Goal: Task Accomplishment & Management: Manage account settings

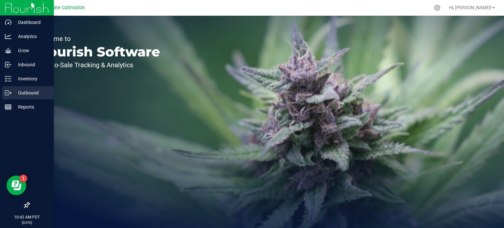
click at [17, 93] on p "Outbound" at bounding box center [30, 93] width 39 height 8
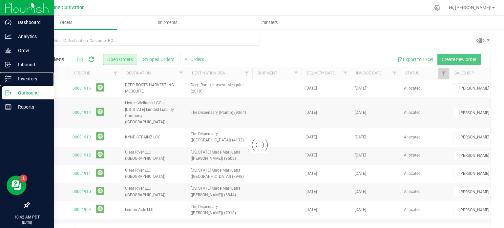
click at [17, 78] on p "Inventory" at bounding box center [30, 79] width 39 height 8
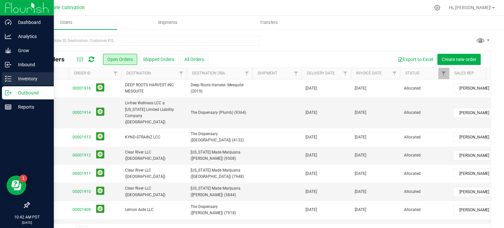
click at [22, 78] on p "Inventory" at bounding box center [30, 79] width 39 height 8
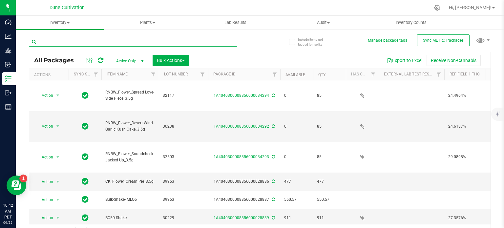
click at [65, 41] on input "text" at bounding box center [133, 42] width 208 height 10
paste input "32306"
type input "32306"
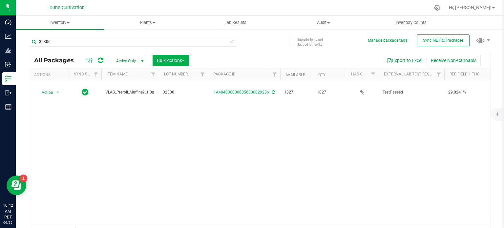
click at [123, 57] on span "Active Only" at bounding box center [129, 60] width 36 height 9
click at [124, 101] on li "All" at bounding box center [128, 101] width 35 height 10
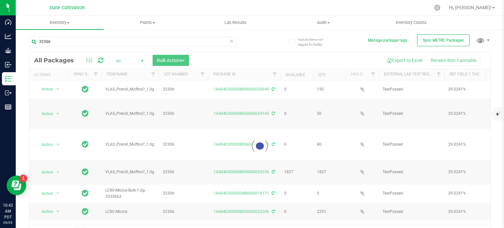
scroll to position [11, 0]
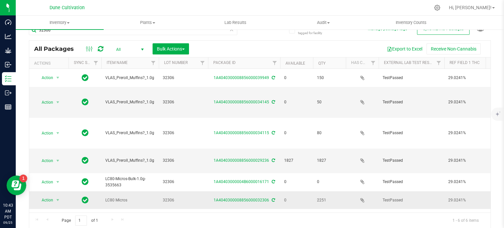
click at [251, 197] on div "1A4040300008856000032306" at bounding box center [244, 200] width 74 height 6
click at [254, 198] on link "1A4040300008856000032306" at bounding box center [241, 200] width 55 height 5
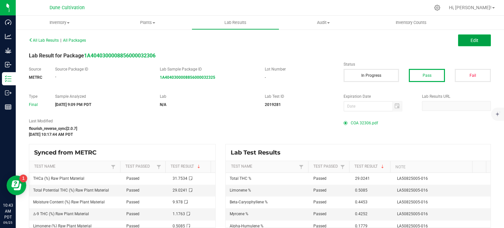
click at [476, 41] on button "Edit" at bounding box center [474, 40] width 33 height 12
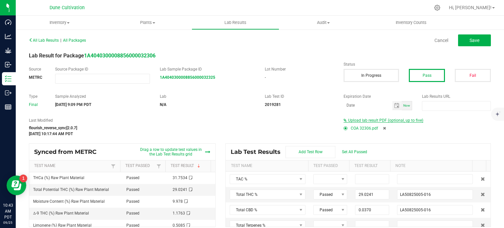
click at [392, 119] on span "Upload lab result PDF (optional, up to five)" at bounding box center [385, 120] width 75 height 5
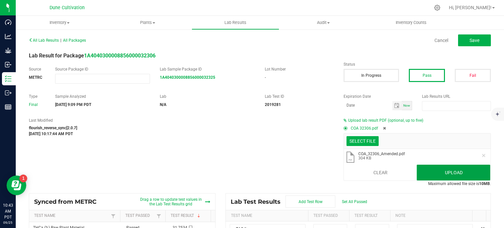
click at [447, 176] on button "Upload" at bounding box center [454, 173] width 74 height 16
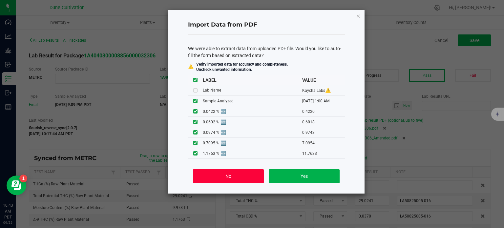
click at [257, 176] on button "No" at bounding box center [228, 176] width 71 height 14
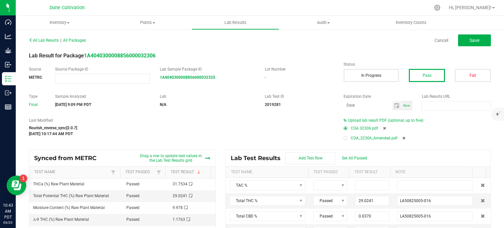
click at [344, 140] on span at bounding box center [347, 138] width 7 height 4
click at [345, 139] on div at bounding box center [346, 138] width 2 height 2
click at [383, 128] on icon at bounding box center [384, 128] width 3 height 4
type input "29.0241"
type input "LA50825005-016"
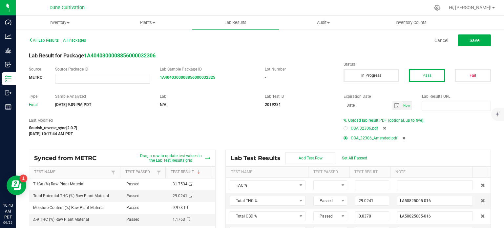
type input "0.0370"
type input "0.0000"
type input "<LOQ (0.001); LA50825005-016"
type input "0.0000"
type input "<LOQ (0.001); LA50825005-016"
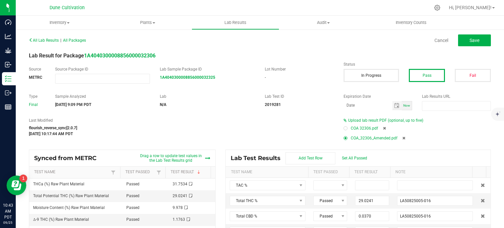
type input "0.0297"
type input "LA50825005-016"
type input "0.1779"
type input "LA50825005-016"
type input "0.0373"
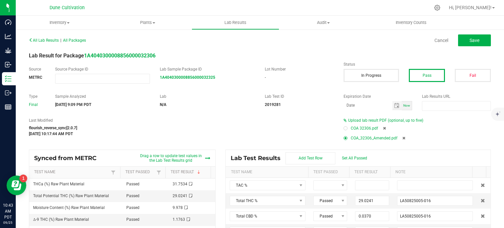
type input "LA50825005-016"
type input "0.0000"
type input "<LOQ (0.02); LA50825005-016"
type input "0.4453"
type input "LA50825005-016"
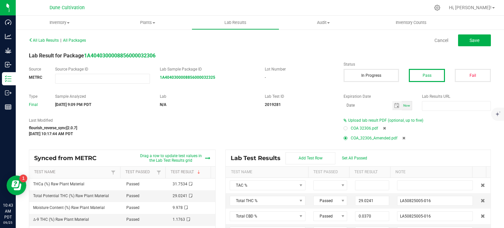
type input "0.0865"
type input "LA50825005-016"
type input "0.5085"
type input "LA50825005-016"
type input "0.0471"
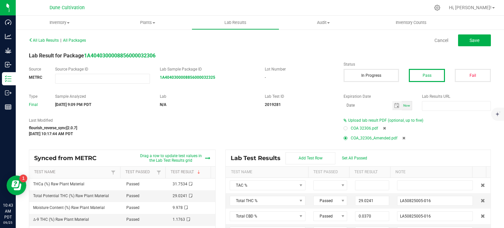
type input "LA50825005-016"
type input "0.4252"
type input "LA50825005-016"
type input "0.0000"
type input "<LOQ (0.02); LA50825005-016"
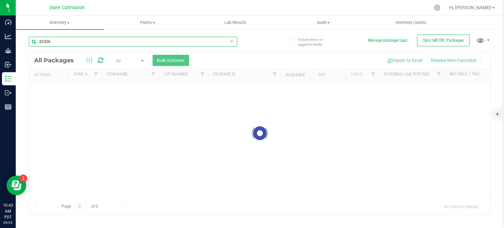
click at [49, 41] on input "32306" at bounding box center [133, 42] width 208 height 10
paste input "294"
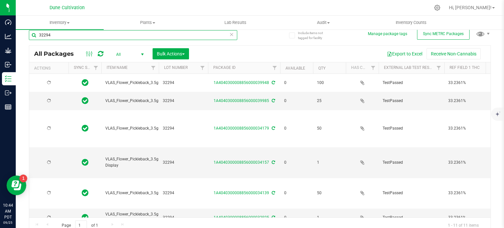
scroll to position [11, 0]
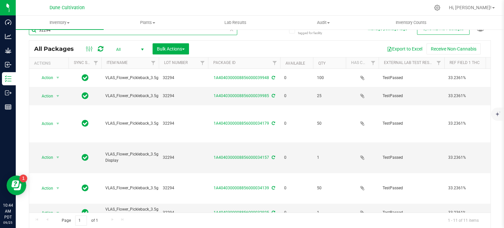
type input "32294"
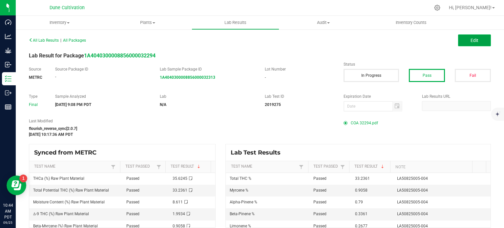
click at [473, 41] on span "Edit" at bounding box center [475, 40] width 8 height 5
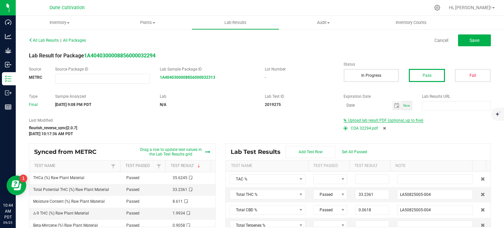
click at [393, 122] on span "Upload lab result PDF (optional, up to five)" at bounding box center [385, 120] width 75 height 5
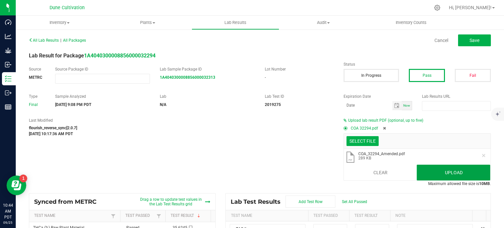
click at [431, 166] on button "Upload" at bounding box center [454, 173] width 74 height 16
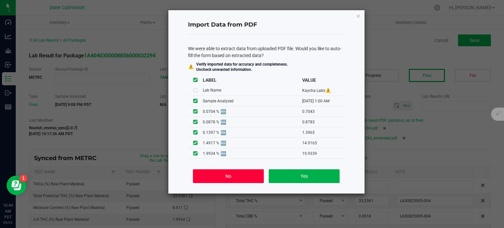
click at [252, 176] on button "No" at bounding box center [228, 176] width 71 height 14
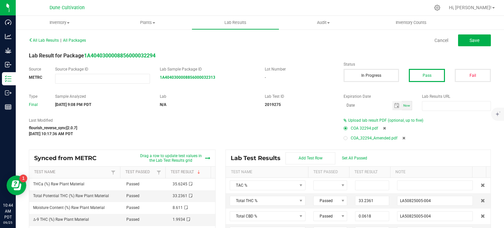
click at [344, 138] on span at bounding box center [347, 138] width 7 height 4
click at [345, 139] on span at bounding box center [347, 138] width 7 height 4
click at [344, 139] on div at bounding box center [346, 138] width 4 height 4
click at [383, 127] on icon at bounding box center [384, 128] width 3 height 4
type input "33.2361"
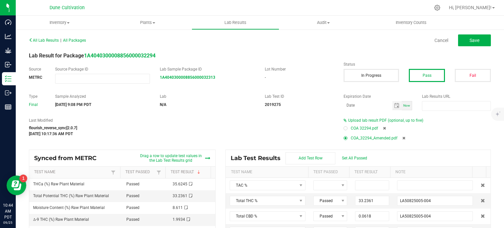
type input "LA50825005-004"
type input "0.0618"
type input "0.0000"
type input "<LOQ (0.001); LA50825005-004"
type input "0.0000"
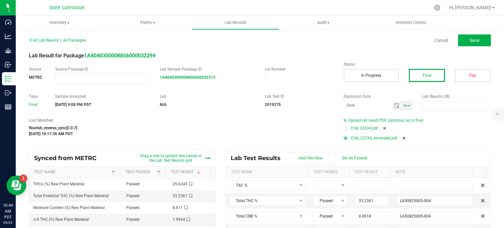
type input "<LOQ (0.001); LA50825005-004"
type input "0.0000"
type input "<LOQ (0.02); LA50825005-004"
type input "0.0657"
type input "LA50825005-004"
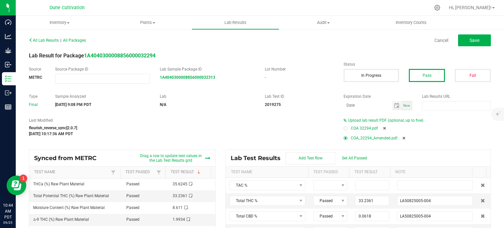
type input "0.7900"
type input "LA50825005-004"
type input "0.0000"
type input "<LOQ (0.02); LA50825005-004"
type input "0.2250"
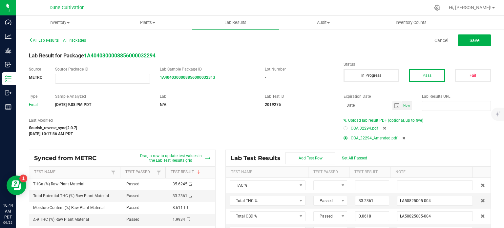
type input "LA50825005-004"
type input "0.3361"
type input "LA50825005-004"
type input "0.2677"
type input "LA50825005-004"
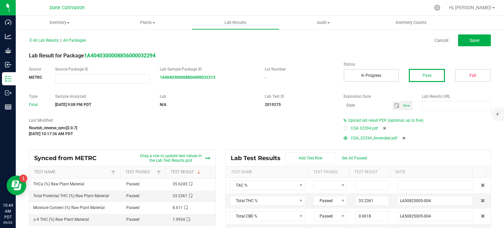
type input "0.1494"
type input "LA50825005-004"
type input "0.9058"
type input "LA50825005-004"
type input "0.0000"
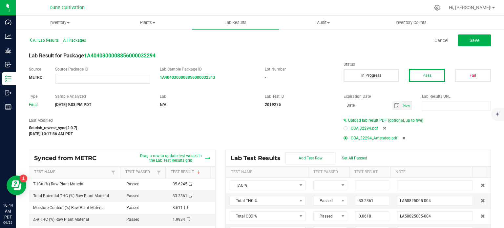
type input "<LOQ (0.02); LA50825005-004"
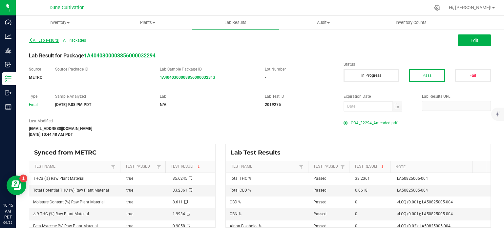
click at [42, 39] on span "All Lab Results" at bounding box center [44, 40] width 30 height 5
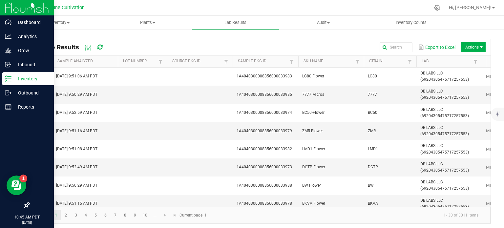
click at [10, 83] on div "Inventory" at bounding box center [28, 78] width 52 height 13
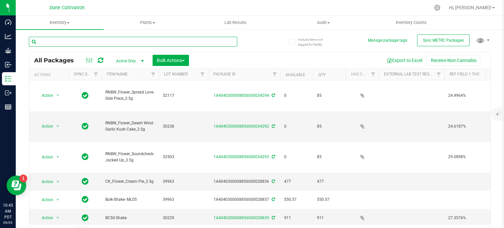
click at [70, 38] on input "text" at bounding box center [133, 42] width 208 height 10
paste input "30203"
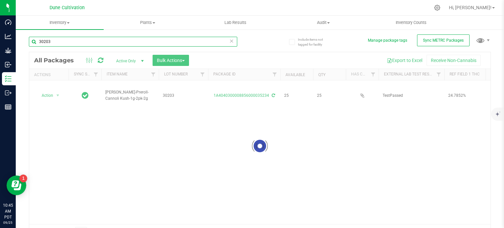
scroll to position [11, 0]
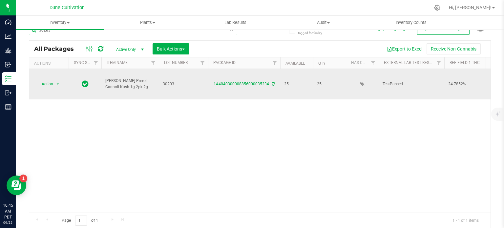
type input "30203"
click at [244, 82] on link "1A4040300008856000035234" at bounding box center [241, 84] width 55 height 5
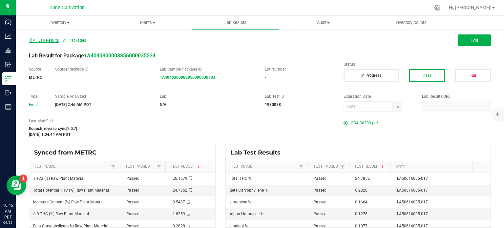
click at [52, 38] on span "All Lab Results" at bounding box center [44, 40] width 30 height 5
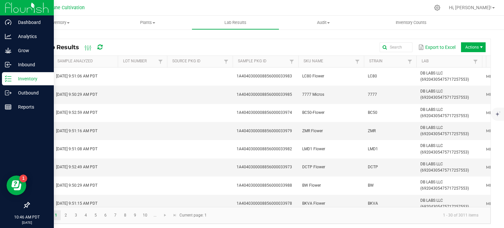
click at [13, 82] on p "Inventory" at bounding box center [30, 79] width 39 height 8
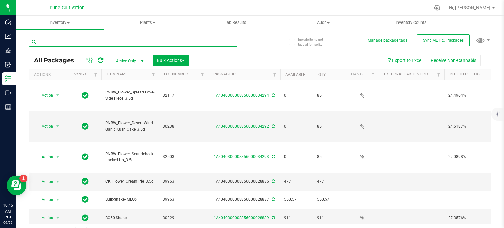
click at [80, 40] on input "text" at bounding box center [133, 42] width 208 height 10
paste input "30203"
type input "30203"
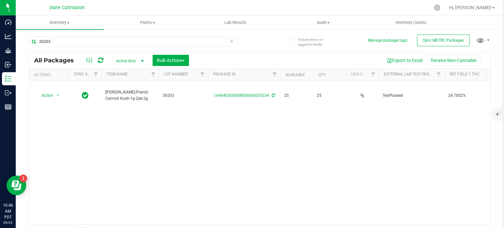
click at [130, 63] on span "Active Only" at bounding box center [129, 60] width 36 height 9
click at [119, 101] on li "All" at bounding box center [128, 101] width 35 height 10
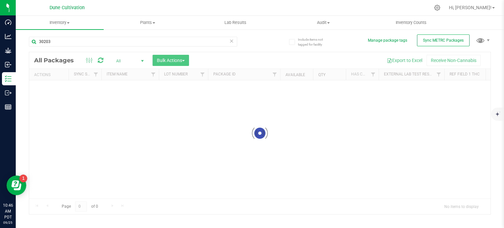
scroll to position [1, 0]
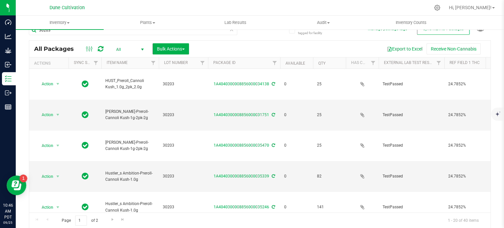
scroll to position [273, 0]
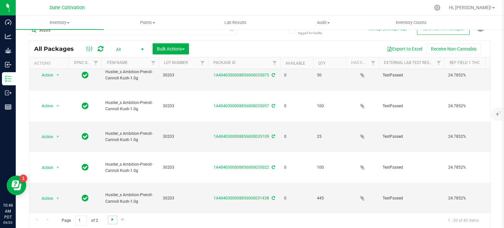
click at [112, 219] on span "Go to the next page" at bounding box center [112, 219] width 5 height 5
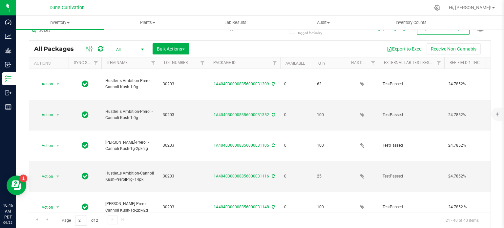
scroll to position [223, 0]
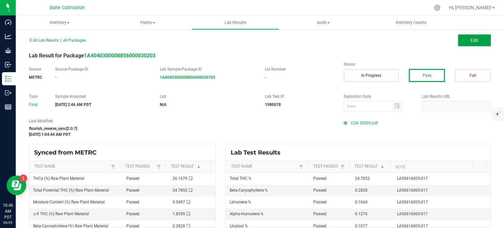
click at [472, 38] on span "Edit" at bounding box center [475, 40] width 8 height 5
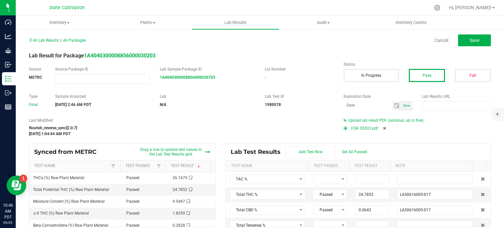
click at [382, 123] on div "Upload lab result PDF (optional, up to five)" at bounding box center [417, 121] width 147 height 6
click at [371, 121] on span "Upload lab result PDF (optional, up to five)" at bounding box center [385, 120] width 75 height 5
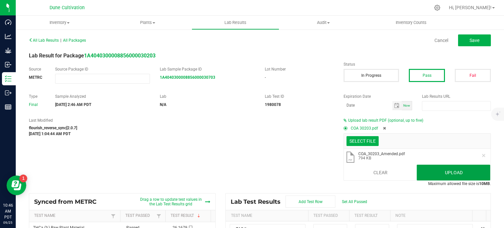
click at [439, 177] on button "Upload" at bounding box center [454, 173] width 74 height 16
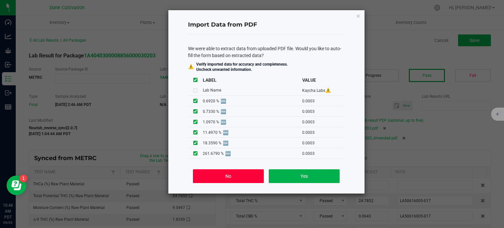
click at [231, 177] on button "No" at bounding box center [228, 176] width 71 height 14
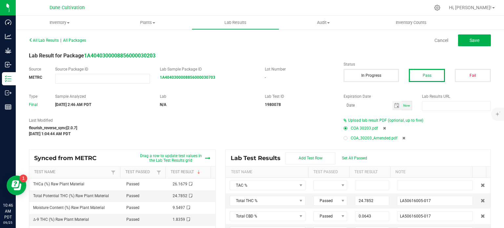
click at [345, 139] on div at bounding box center [346, 138] width 2 height 2
click at [462, 43] on button "Save" at bounding box center [474, 40] width 33 height 12
type input "24.7852"
type input "LA50616005-017"
type input "0.0643"
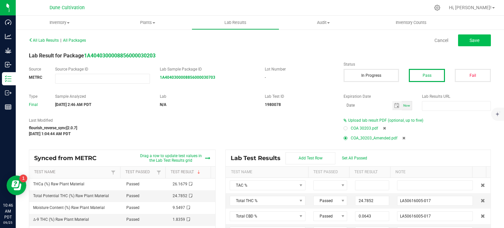
type input "0.0000"
type input "<LOQ (0.001); LA50616005-017"
type input "0.0000"
type input "<LOQ (0.001); LA50616005-017"
type input "0.1073"
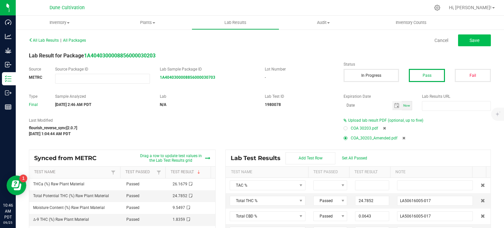
type input "LA50616005-017"
type input "0.1276"
type input "LA50616005-017"
type input "0.0330"
type input "LA50616005-017"
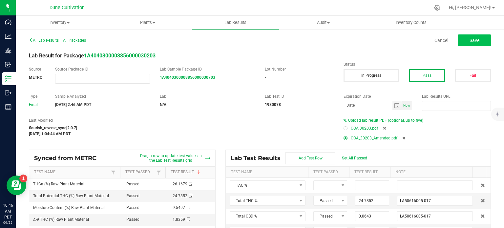
type input "0.0000"
type input "<LOQ (0.02); LA50616005-017"
type input "0.2828"
type input "LA50616005-017"
type input "0.0504"
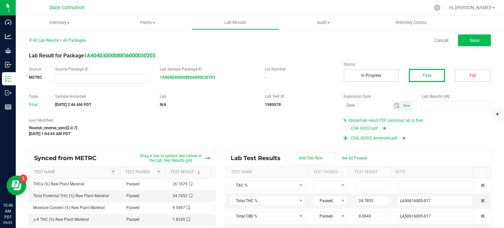
type input "LA50616005-017"
type input "0.1664"
type input "LA50616005-017"
type input "0.1077"
type input "LA50616005-017"
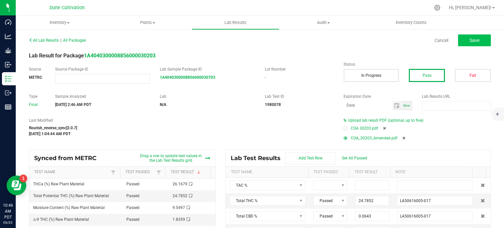
type input "0.0891"
type input "LA50616005-017"
type input "0.0000"
type input "<LOQ (0.02); LA50616005-017"
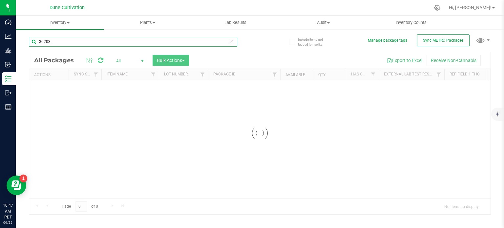
click at [57, 43] on input "30203" at bounding box center [133, 42] width 208 height 10
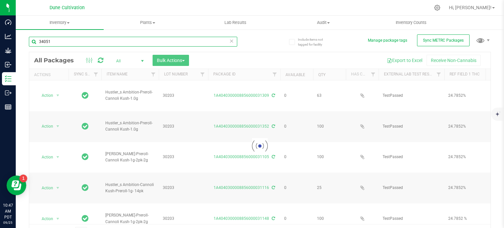
type input "34051"
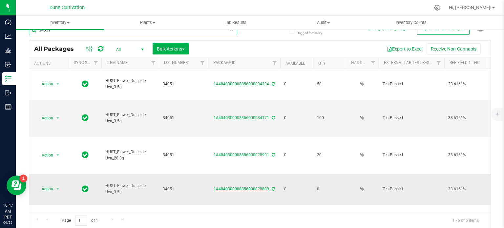
scroll to position [4, 0]
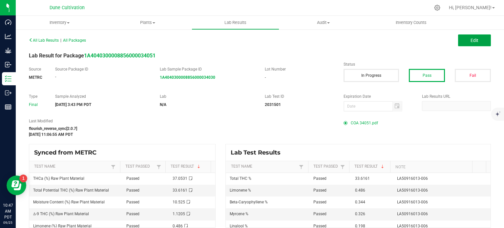
click at [462, 35] on button "Edit" at bounding box center [474, 40] width 33 height 12
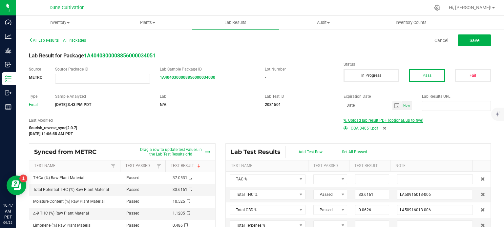
click at [385, 119] on span "Upload lab result PDF (optional, up to five)" at bounding box center [385, 120] width 75 height 5
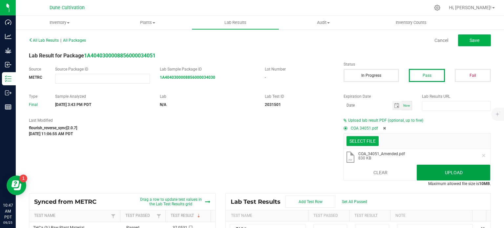
click at [433, 169] on button "Upload" at bounding box center [454, 173] width 74 height 16
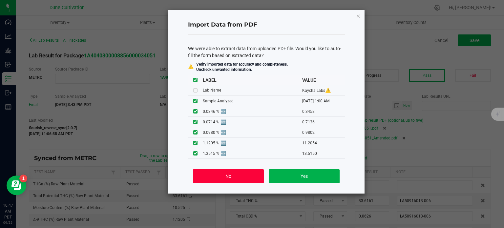
click at [254, 175] on button "No" at bounding box center [228, 176] width 71 height 14
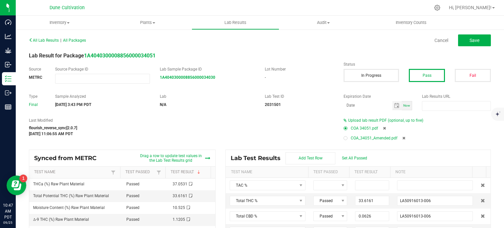
click at [344, 140] on div at bounding box center [346, 138] width 4 height 4
click at [473, 43] on button "Save" at bounding box center [474, 40] width 33 height 12
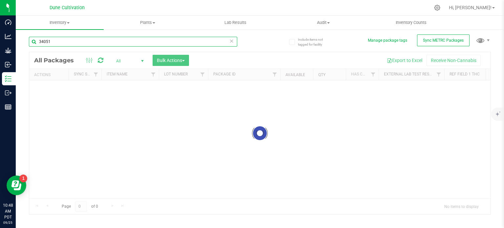
click at [69, 41] on input "34051" at bounding box center [133, 42] width 208 height 10
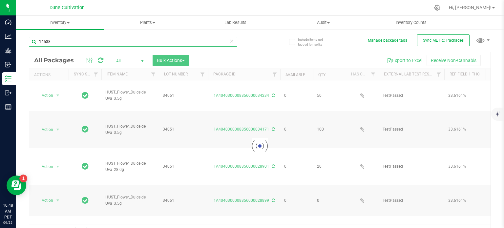
type input "14538"
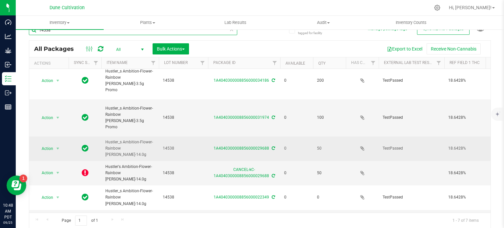
scroll to position [10, 0]
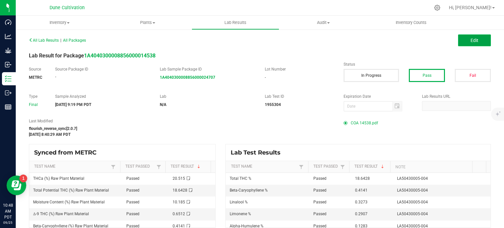
click at [471, 41] on span "Edit" at bounding box center [475, 40] width 8 height 5
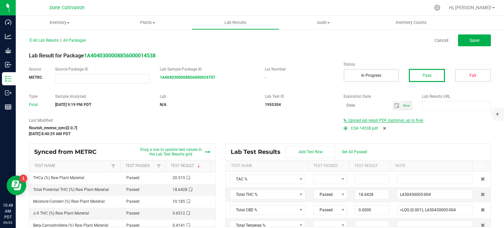
click at [361, 120] on span "Upload lab result PDF (optional, up to five)" at bounding box center [385, 120] width 75 height 5
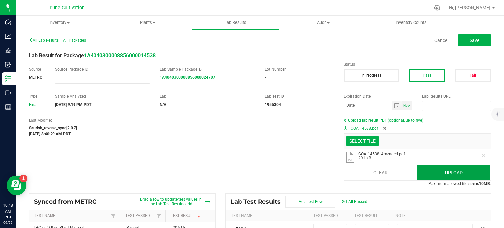
click at [447, 172] on button "Upload" at bounding box center [454, 173] width 74 height 16
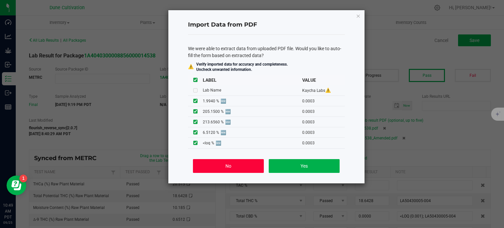
click at [250, 161] on button "No" at bounding box center [228, 166] width 71 height 14
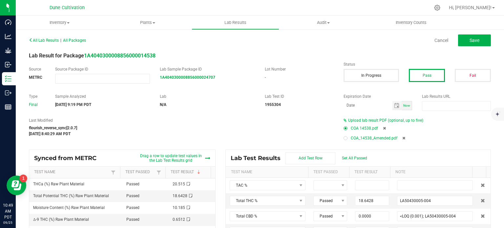
click at [340, 138] on div "Upload lab result PDF (optional, up to five) COA 14538.pdf COA_14538_Amended.pdf" at bounding box center [417, 131] width 157 height 26
click at [345, 138] on div at bounding box center [346, 138] width 2 height 2
click at [477, 45] on button "Save" at bounding box center [474, 40] width 33 height 12
type input "18.6428"
type input "LA50430005-004"
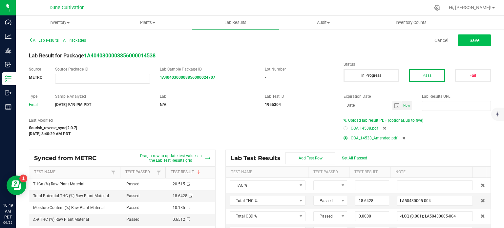
type input "0.0000"
type input "<LOQ (0.001); LA50430005-004"
type input "0.0000"
type input "<LOQ (0.001); LA50430005-004"
type input "0.0000"
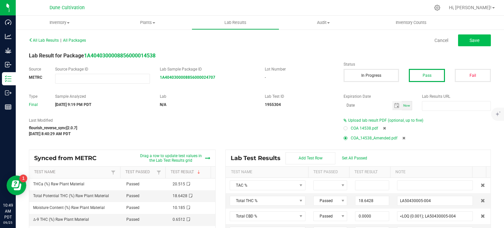
type input "<LOQ (0.02); LA50430005-004"
type input "0.1283"
type input "LA50430005-004"
type input "0.0341"
type input "LA50430005-004"
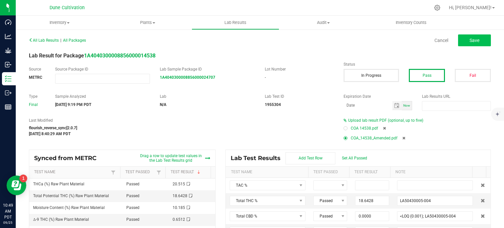
type input "0.0000"
type input "<LOQ (0.02); LA50430005-004"
type input "0.4141"
type input "LA50430005-004"
type input "0.0626"
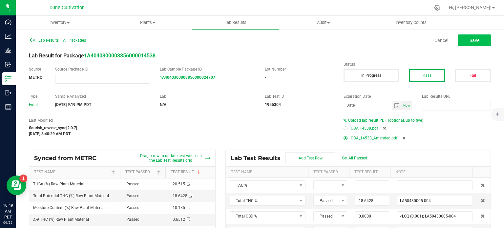
type input "LA50430005-004"
type input "0.2907"
type input "LA50430005-004"
type input "0.3273"
type input "LA50430005-004"
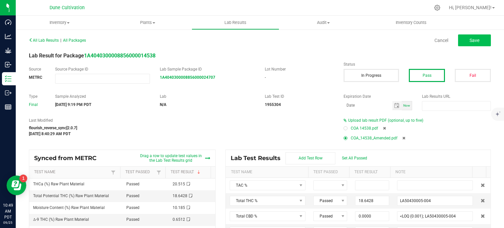
type input "0.1235"
type input "LA50430005-004"
type input "0.0000"
type input "<LOQ (0.02); LA50430005-004"
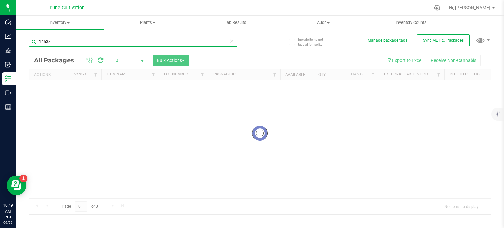
click at [53, 42] on input "14538" at bounding box center [133, 42] width 208 height 10
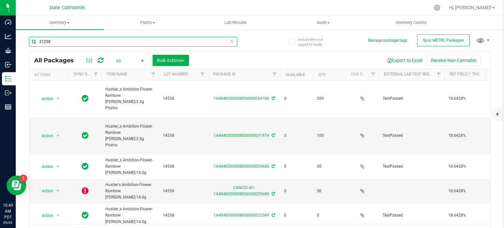
type input "31258"
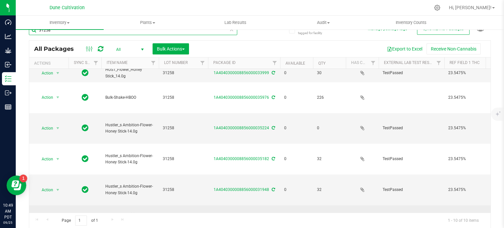
scroll to position [36, 0]
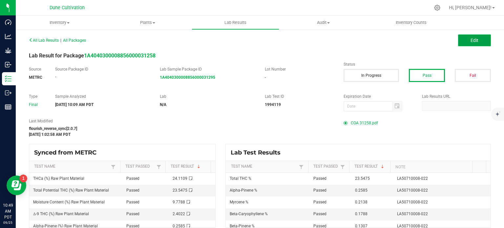
click at [482, 38] on button "Edit" at bounding box center [474, 40] width 33 height 12
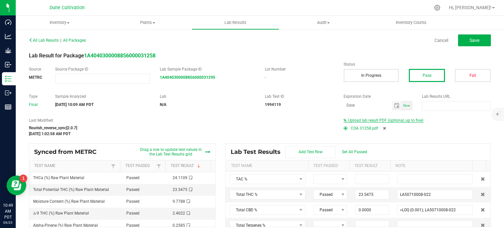
click at [397, 121] on span "Upload lab result PDF (optional, up to five)" at bounding box center [385, 120] width 75 height 5
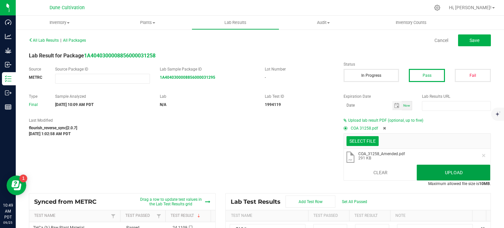
click at [421, 172] on button "Upload" at bounding box center [454, 173] width 74 height 16
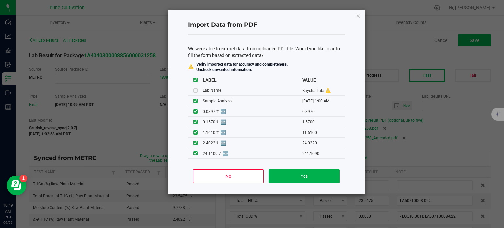
click at [228, 184] on div "No Yes" at bounding box center [266, 179] width 157 height 30
click at [232, 181] on button "No" at bounding box center [228, 176] width 71 height 14
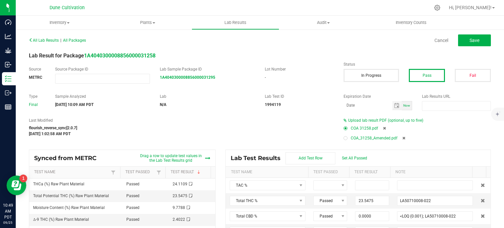
click at [383, 128] on icon at bounding box center [384, 128] width 3 height 4
type input "23.5475"
type input "LA50710008-022"
type input "0.0000"
type input "<LOQ (0.001); LA50710008-022"
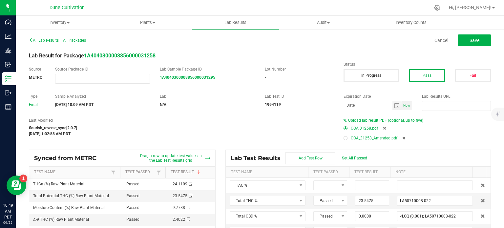
type input "0.0000"
type input "<LOQ (0.001); LA50710008-022"
type input "0.0328"
type input "LA50710008-022"
type input "0.0540"
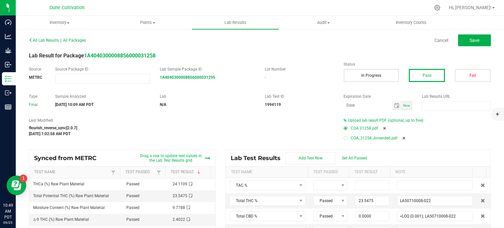
type input "LA50710008-022"
type input "0.2585"
type input "LA50710008-022"
type input "0.0000"
type input "<LOQ (0.02); LA50710008-022"
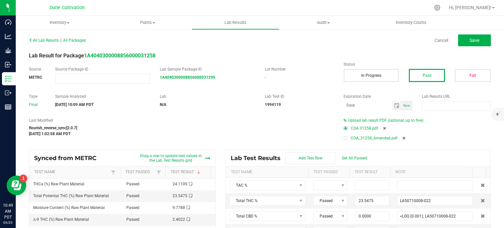
type input "0.1788"
type input "LA50710008-022"
type input "0.1307"
type input "LA50710008-022"
type input "0.1231"
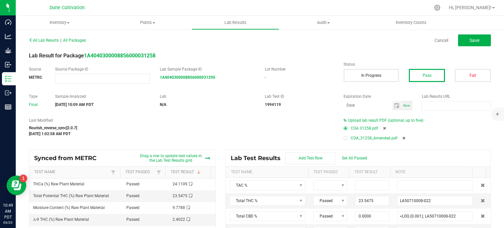
type input "LA50710008-022"
type input "0.1138"
type input "LA50710008-022"
type input "0.2138"
type input "LA50710008-022"
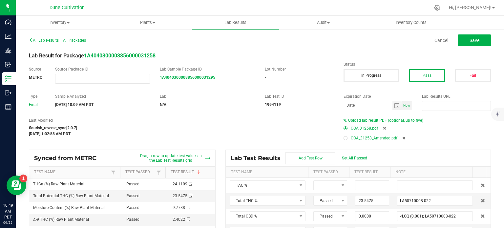
type input "0.0000"
type input "<LOQ (0.02); LA50710008-022"
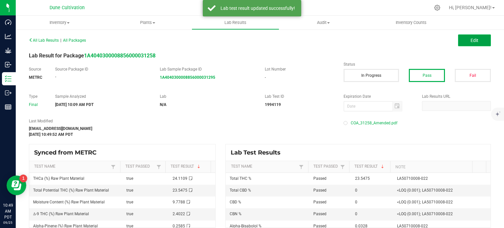
click at [463, 42] on button "Edit" at bounding box center [474, 40] width 33 height 12
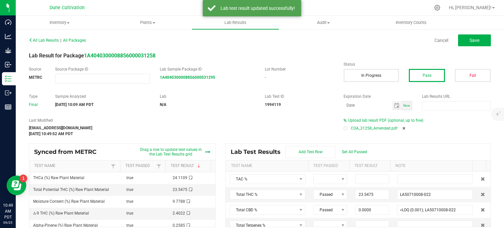
click at [344, 128] on div at bounding box center [346, 128] width 4 height 4
click at [474, 41] on span "Save" at bounding box center [475, 40] width 10 height 5
type input "23.5475"
type input "LA50710008-022"
type input "0.0000"
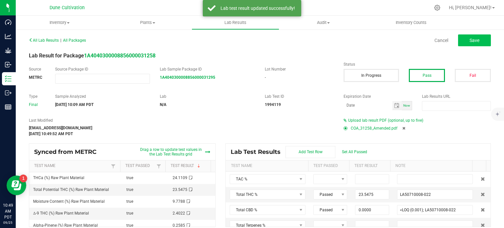
type input "<LOQ (0.001); LA50710008-022"
type input "0.0000"
type input "<LOQ (0.001); LA50710008-022"
type input "0.0328"
type input "LA50710008-022"
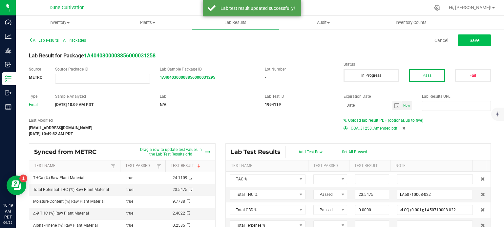
type input "0.0540"
type input "LA50710008-022"
type input "0.2585"
type input "LA50710008-022"
type input "0.0000"
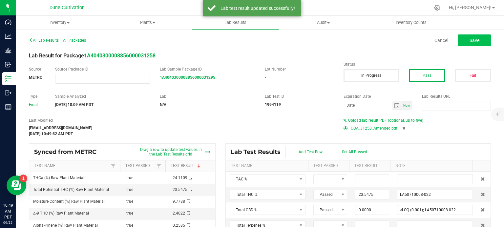
type input "<LOQ (0.02); LA50710008-022"
type input "0.1788"
type input "LA50710008-022"
type input "0.1307"
type input "LA50710008-022"
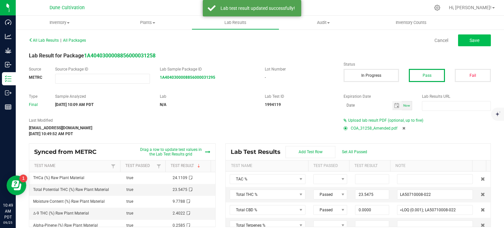
type input "0.1231"
type input "LA50710008-022"
type input "0.1138"
type input "LA50710008-022"
type input "0.2138"
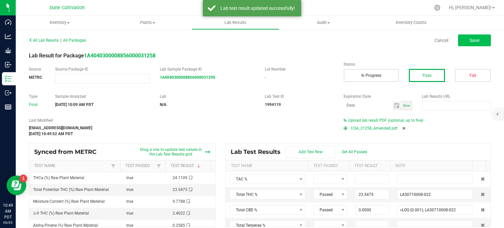
type input "LA50710008-022"
type input "0.0000"
type input "<LOQ (0.02); LA50710008-022"
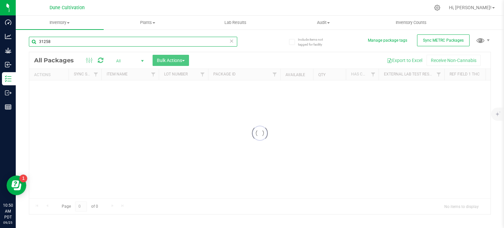
click at [67, 40] on input "31258" at bounding box center [133, 42] width 208 height 10
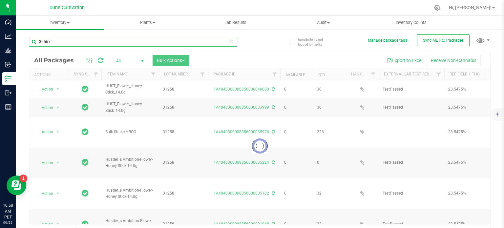
type input "32567"
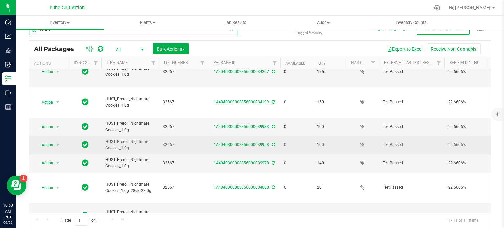
scroll to position [73, 0]
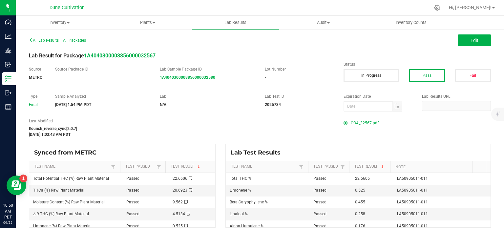
click at [477, 47] on div "All Lab Results | All Packages Edit" at bounding box center [260, 40] width 472 height 16
click at [478, 45] on button "Edit" at bounding box center [474, 40] width 33 height 12
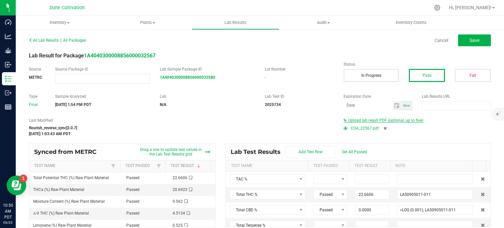
click at [395, 121] on span "Upload lab result PDF (optional, up to five)" at bounding box center [385, 120] width 75 height 5
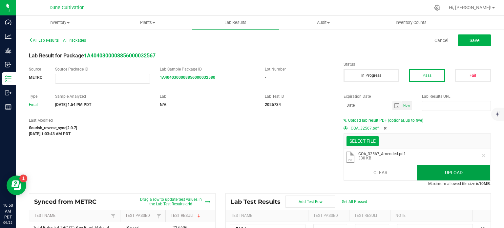
click at [429, 172] on button "Upload" at bounding box center [454, 173] width 74 height 16
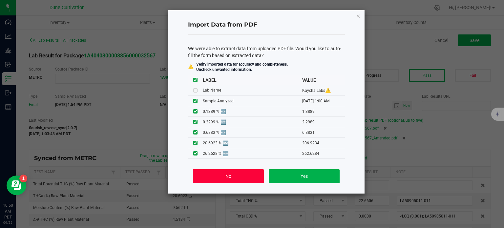
click at [218, 176] on button "No" at bounding box center [228, 176] width 71 height 14
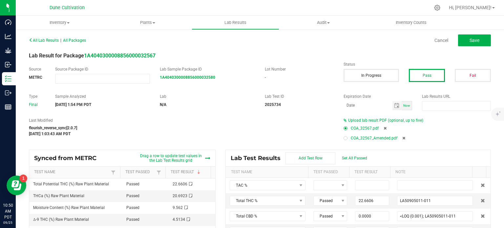
click at [344, 139] on div at bounding box center [346, 138] width 4 height 4
click at [384, 128] on icon at bounding box center [385, 128] width 3 height 4
type input "22.6606"
type input "LA50905011-011"
type input "0.0000"
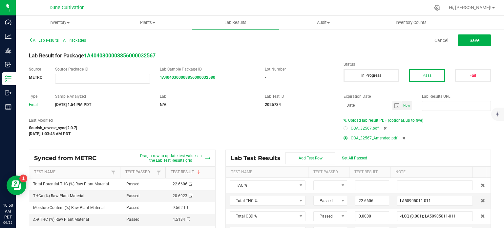
type input "<LOQ (0.001); LA50905011-011"
type input "0.0000"
type input "<LOQ (0.001); LA50905011-011"
type input "0.0980"
type input "LA50905011-011"
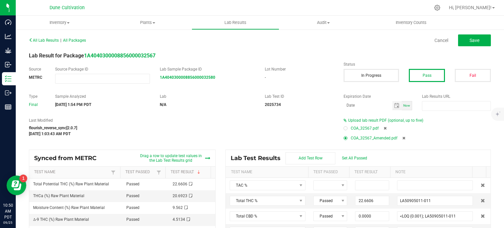
type input "0.1760"
type input "LA50905011-011"
type input "0.0630"
type input "LA50905011-011"
type input "0.0000"
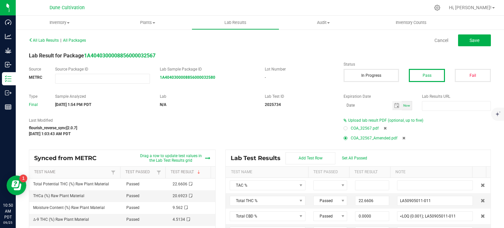
type input "<LOQ (0.02); LA50905011-011"
type input "0.4550"
type input "LA50905011-011"
type input "0.0960"
type input "LA50905011-011"
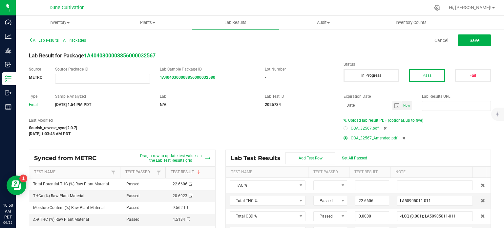
type input "0.5250"
type input "LA50905011-011"
type input "0.2580"
type input "LA50905011-011"
type input "0.1090"
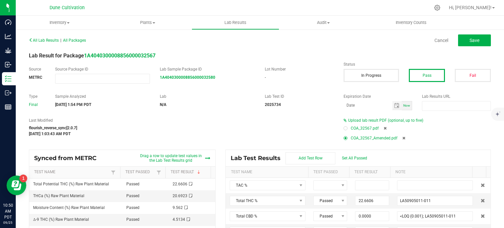
type input "LA50905011-011"
type input "0.0000"
type input "<LOQ (0.02); LA50905011-011"
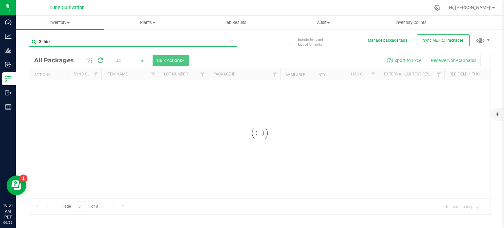
click at [61, 43] on input "32567" at bounding box center [133, 42] width 208 height 10
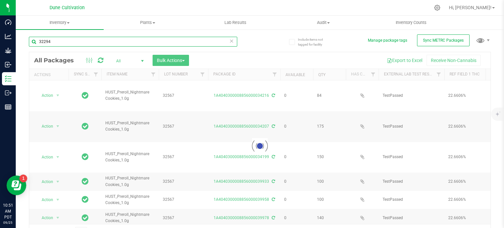
type input "32294"
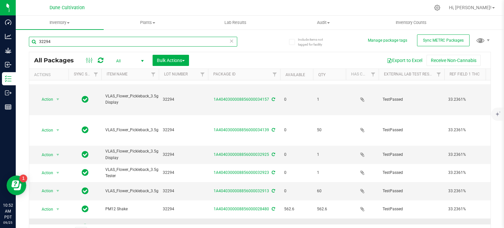
scroll to position [11, 0]
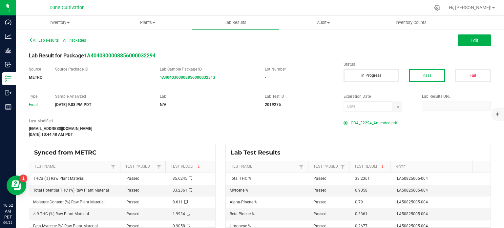
click at [367, 122] on span "COA_32294_Amended.pdf" at bounding box center [374, 123] width 47 height 10
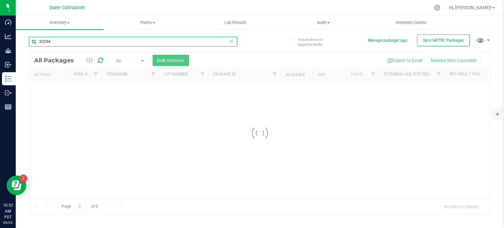
click at [59, 45] on input "32294" at bounding box center [133, 42] width 208 height 10
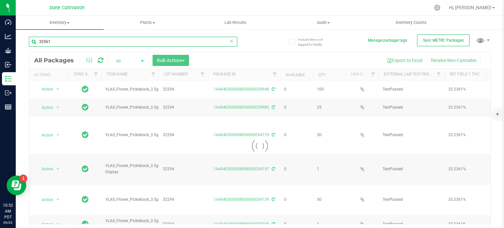
type input "32561"
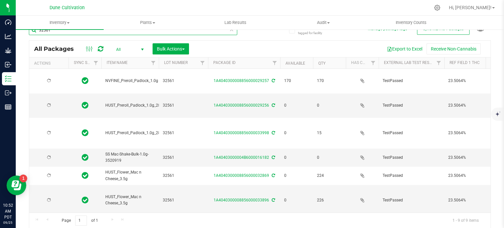
scroll to position [21, 0]
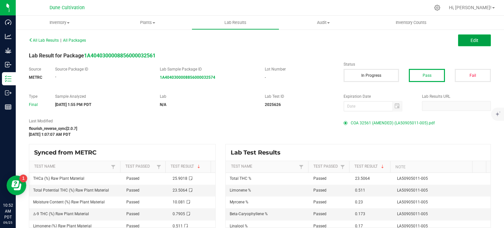
click at [469, 43] on button "Edit" at bounding box center [474, 40] width 33 height 12
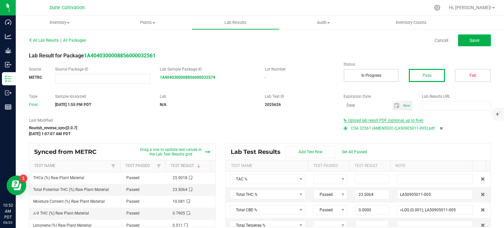
click at [401, 121] on span "Upload lab result PDF (optional, up to five)" at bounding box center [385, 120] width 75 height 5
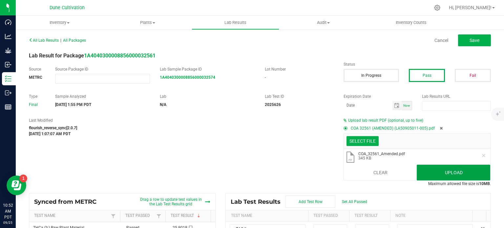
click at [444, 178] on button "Upload" at bounding box center [454, 173] width 74 height 16
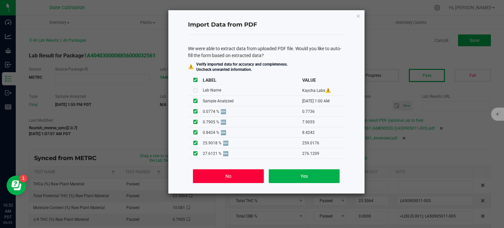
click at [231, 177] on button "No" at bounding box center [228, 176] width 71 height 14
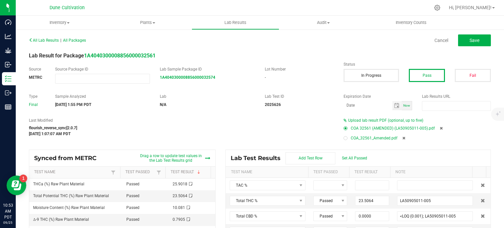
click at [345, 137] on div at bounding box center [346, 138] width 2 height 2
click at [463, 42] on button "Save" at bounding box center [474, 40] width 33 height 12
type input "23.5064"
type input "LA50905011-005"
type input "0.0000"
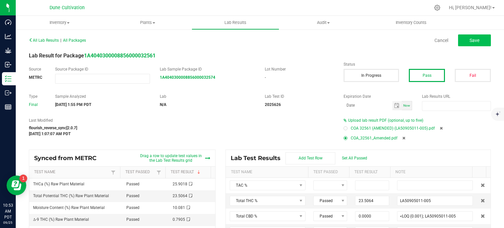
type input "<LOQ (0.001); LA50905011-005"
type input "0.0000"
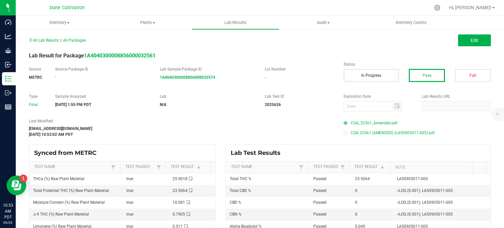
click at [262, 136] on div "[DATE] 10:53:02 AM PDT" at bounding box center [181, 135] width 305 height 6
click at [495, 11] on link "Hi, [PERSON_NAME]!" at bounding box center [471, 7] width 51 height 7
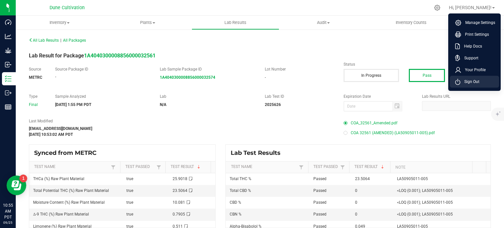
click at [476, 84] on span "Sign Out" at bounding box center [470, 81] width 19 height 7
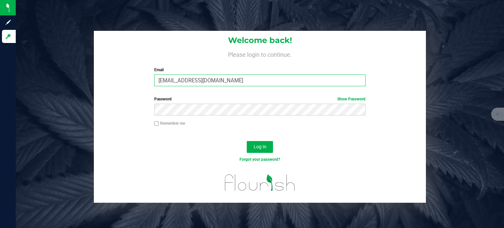
click at [211, 81] on input "[EMAIL_ADDRESS][DOMAIN_NAME]" at bounding box center [260, 81] width 212 height 12
click at [257, 145] on span "Log In" at bounding box center [260, 146] width 13 height 5
